Goal: Information Seeking & Learning: Learn about a topic

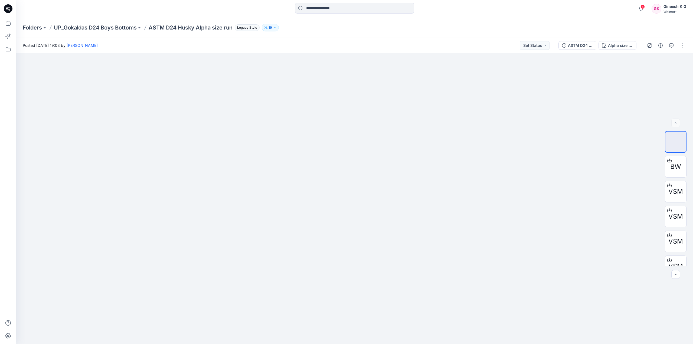
click at [665, 10] on div "Walmart" at bounding box center [675, 12] width 23 height 4
click at [627, 87] on p "Sign out" at bounding box center [622, 85] width 15 height 10
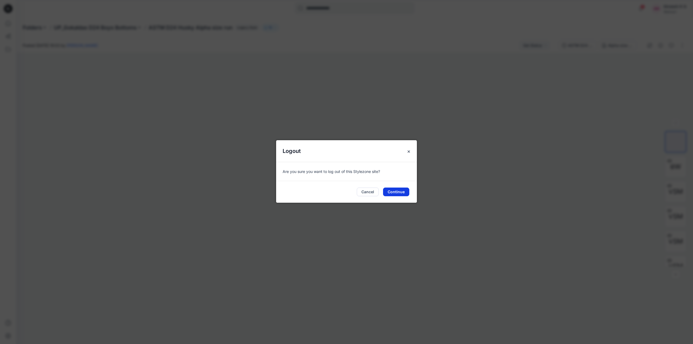
drag, startPoint x: 394, startPoint y: 190, endPoint x: 534, endPoint y: 116, distance: 158.1
click at [395, 190] on button "Continue" at bounding box center [396, 192] width 26 height 9
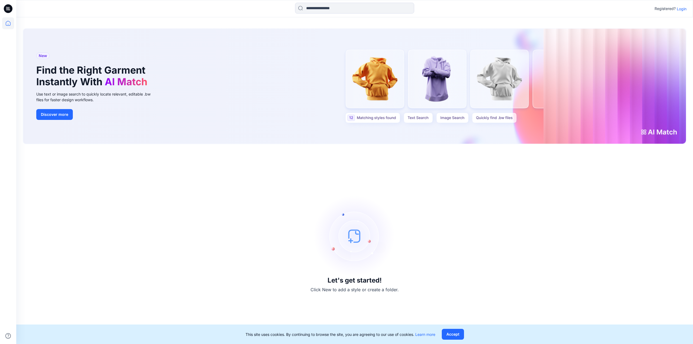
click at [681, 9] on p "Login" at bounding box center [682, 9] width 10 height 6
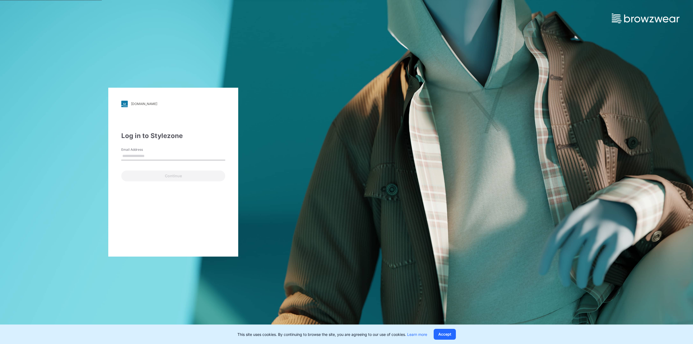
type input "**********"
click at [185, 178] on button "Continue" at bounding box center [173, 176] width 104 height 11
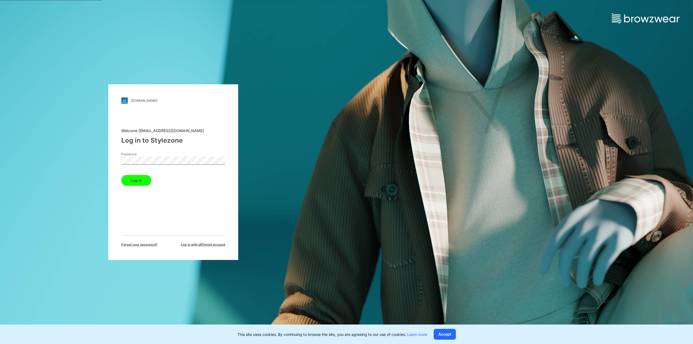
click at [145, 181] on button "Log in" at bounding box center [136, 180] width 30 height 11
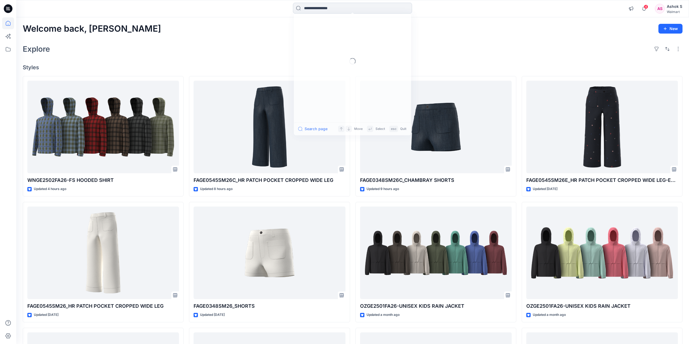
click at [326, 5] on input at bounding box center [352, 8] width 119 height 11
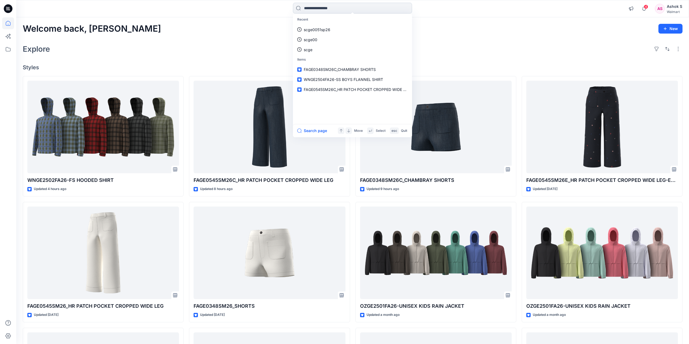
paste input "**********"
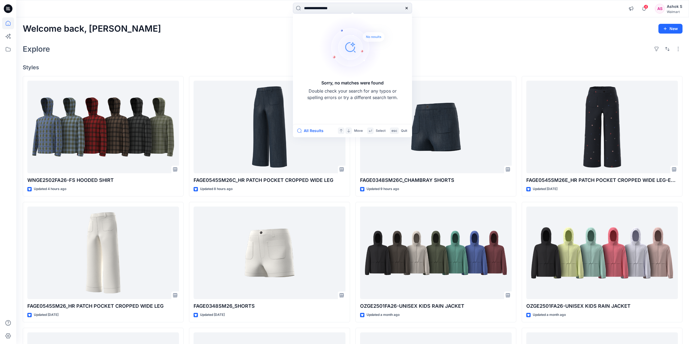
drag, startPoint x: 312, startPoint y: 9, endPoint x: 252, endPoint y: 8, distance: 60.4
click at [256, 9] on div "**********" at bounding box center [352, 9] width 336 height 12
type input "**********"
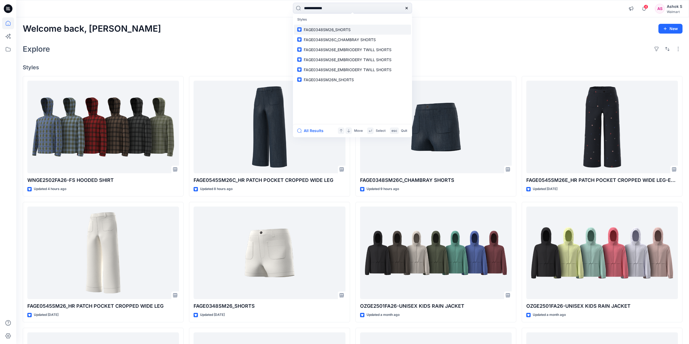
click at [348, 32] on span "FAGE0348SM26_SHORTS" at bounding box center [327, 29] width 47 height 5
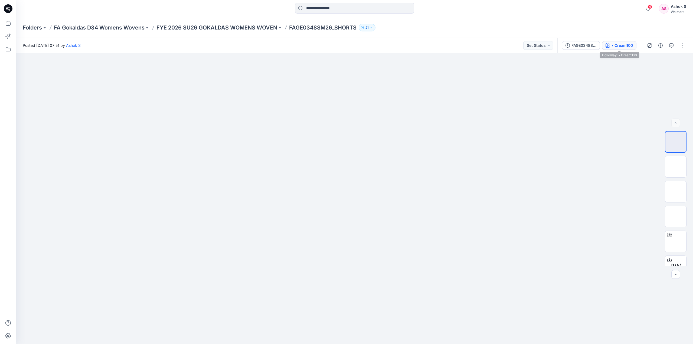
click at [625, 49] on button "• Cream100" at bounding box center [619, 45] width 34 height 9
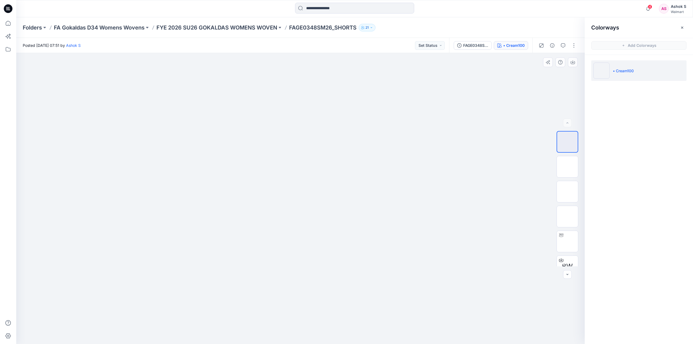
drag, startPoint x: 392, startPoint y: 181, endPoint x: 571, endPoint y: 204, distance: 180.1
click at [567, 217] on img at bounding box center [567, 217] width 0 height 0
drag, startPoint x: 349, startPoint y: 164, endPoint x: 290, endPoint y: 156, distance: 59.5
drag, startPoint x: 322, startPoint y: 154, endPoint x: 331, endPoint y: 148, distance: 11.5
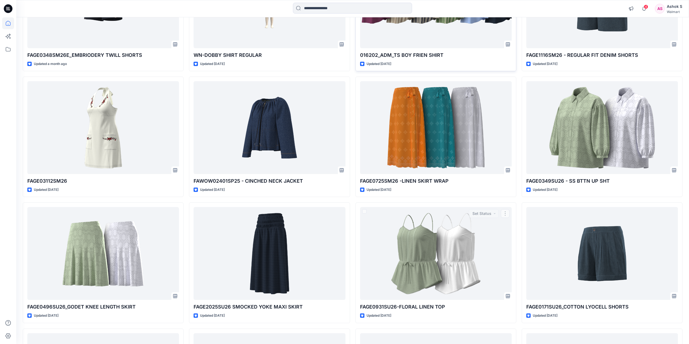
scroll to position [751, 0]
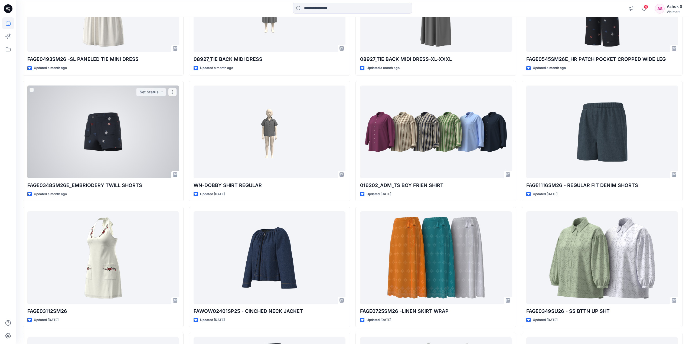
click at [148, 128] on div at bounding box center [103, 132] width 152 height 93
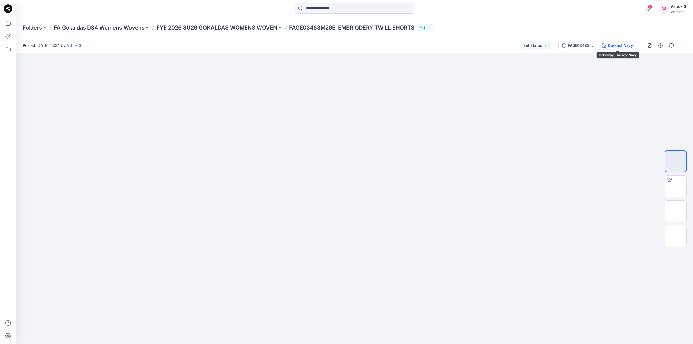
click at [608, 45] on div "Darkest Navy" at bounding box center [620, 46] width 25 height 6
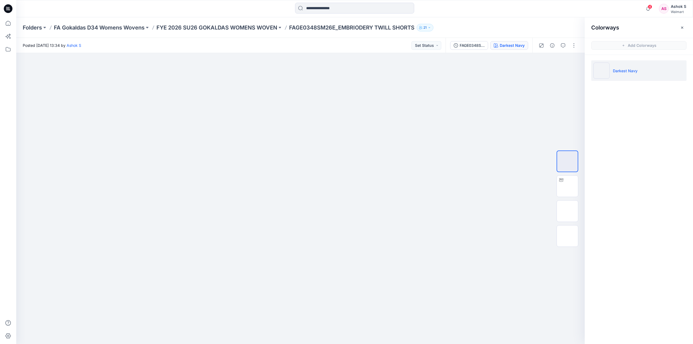
click at [629, 77] on li "Darkest Navy" at bounding box center [638, 70] width 95 height 21
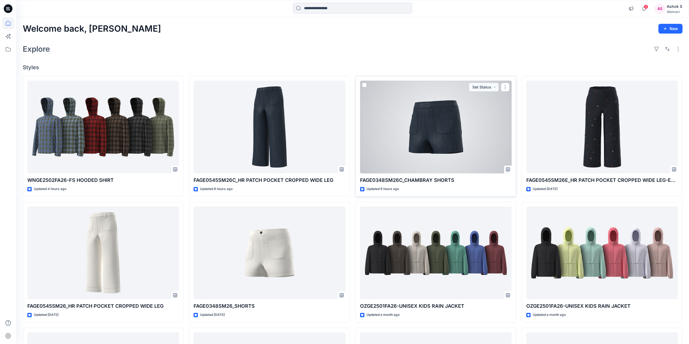
click at [463, 116] on div at bounding box center [436, 127] width 152 height 93
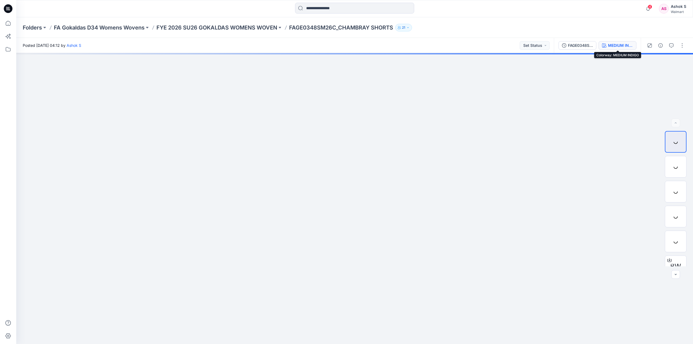
click at [625, 42] on button "MEDIUM INDIGO" at bounding box center [618, 45] width 38 height 9
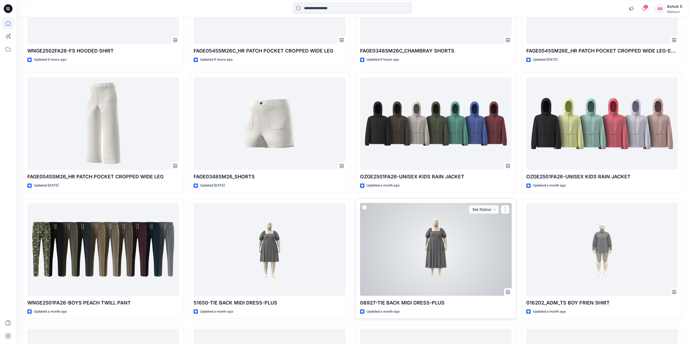
scroll to position [81, 0]
